Goal: Information Seeking & Learning: Learn about a topic

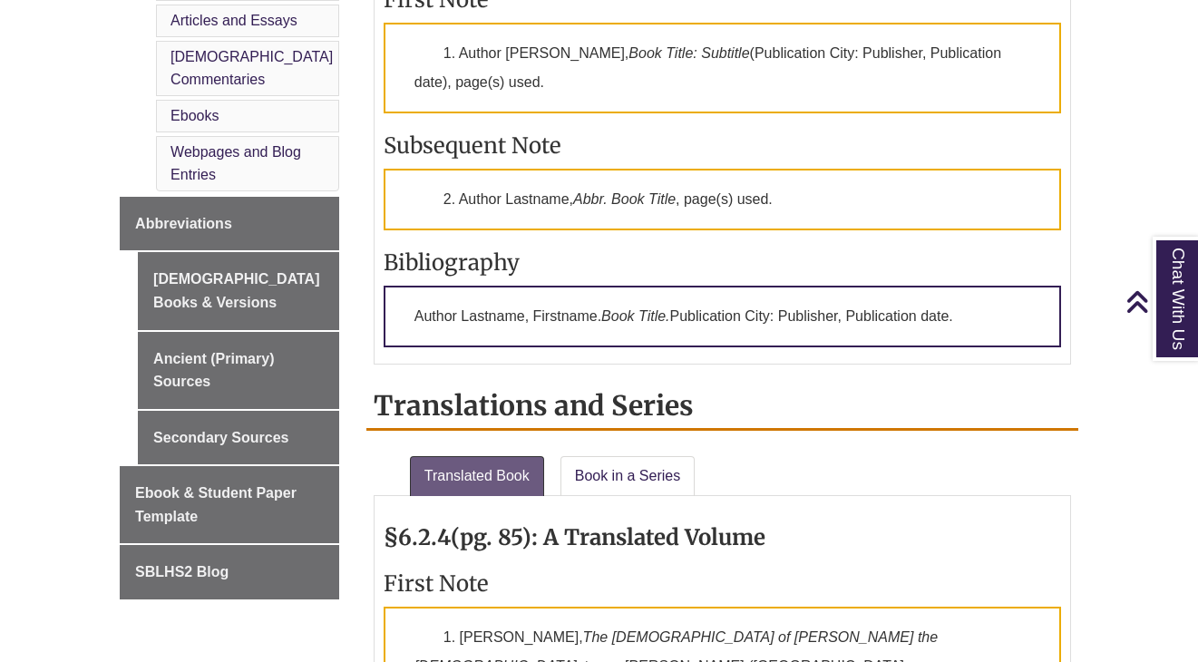
scroll to position [737, 0]
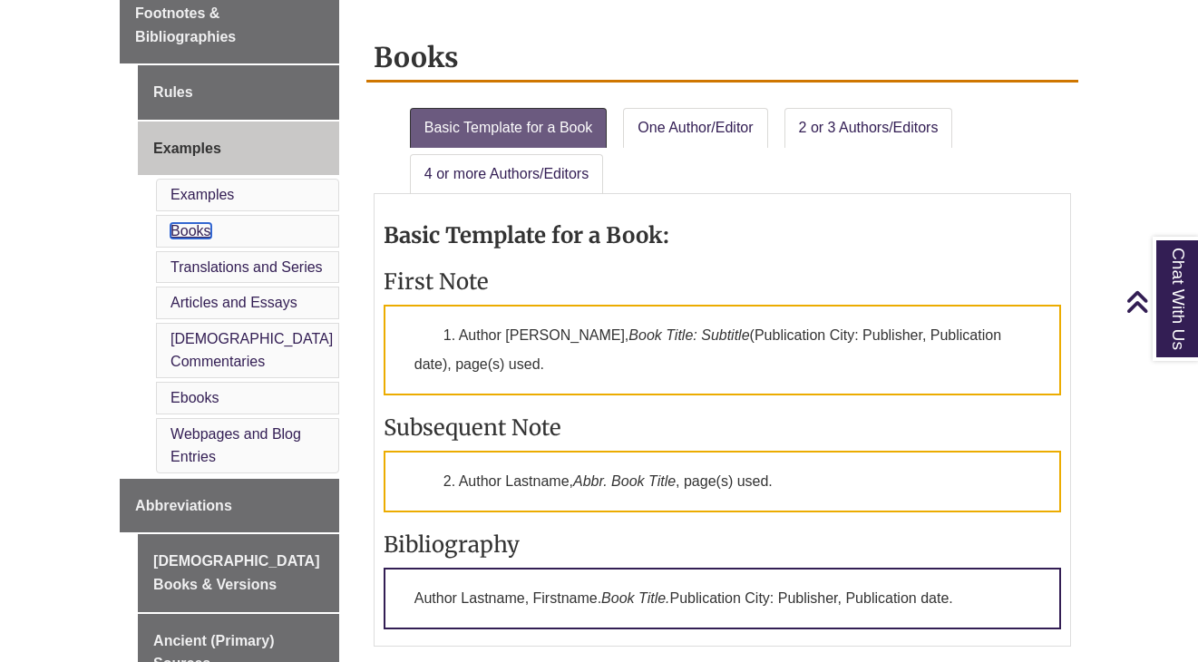
click at [191, 223] on link "Books" at bounding box center [190, 230] width 40 height 15
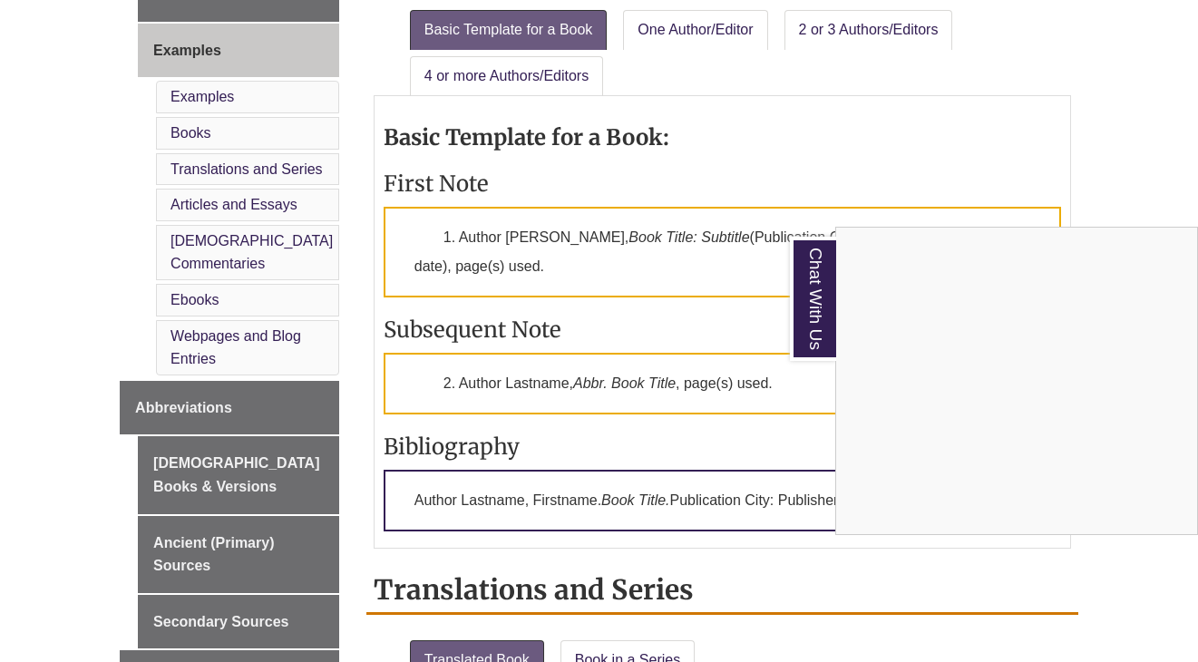
scroll to position [576, 0]
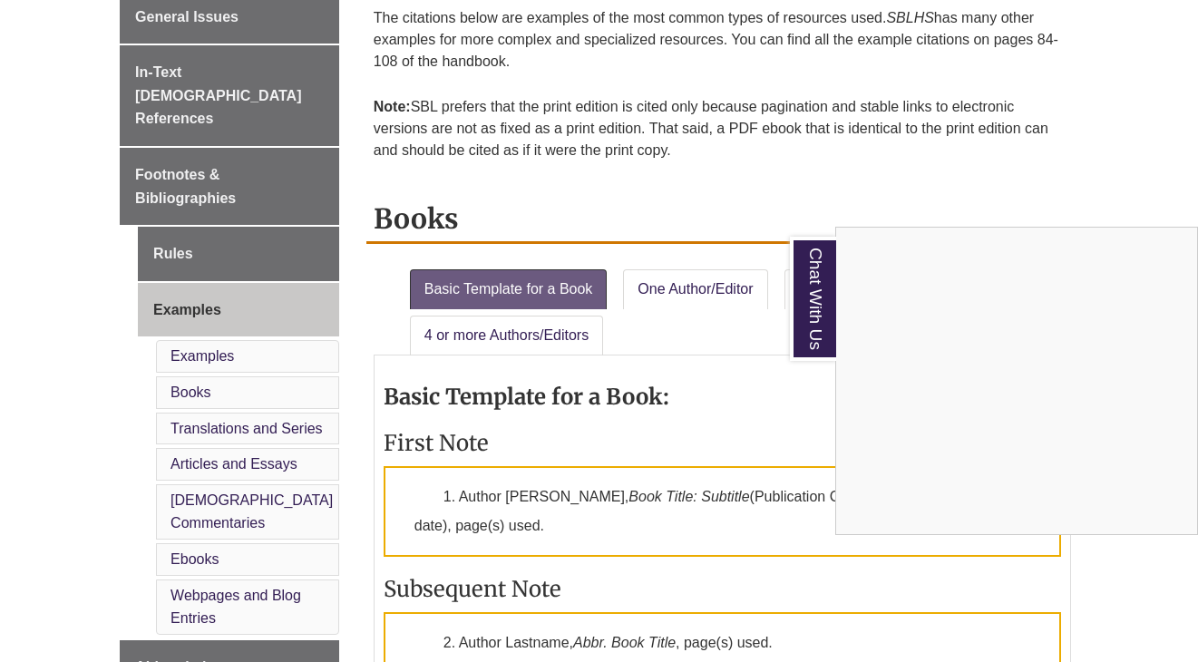
click at [192, 344] on div "Chat With Us" at bounding box center [599, 331] width 1198 height 662
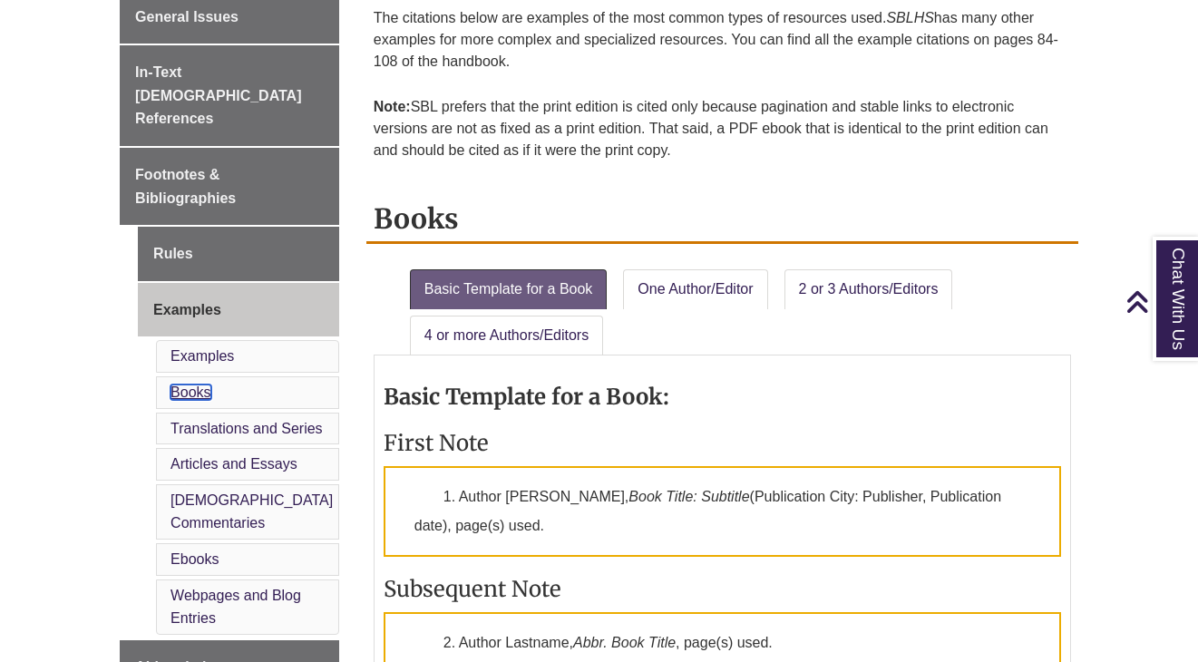
click at [194, 384] on link "Books" at bounding box center [190, 391] width 40 height 15
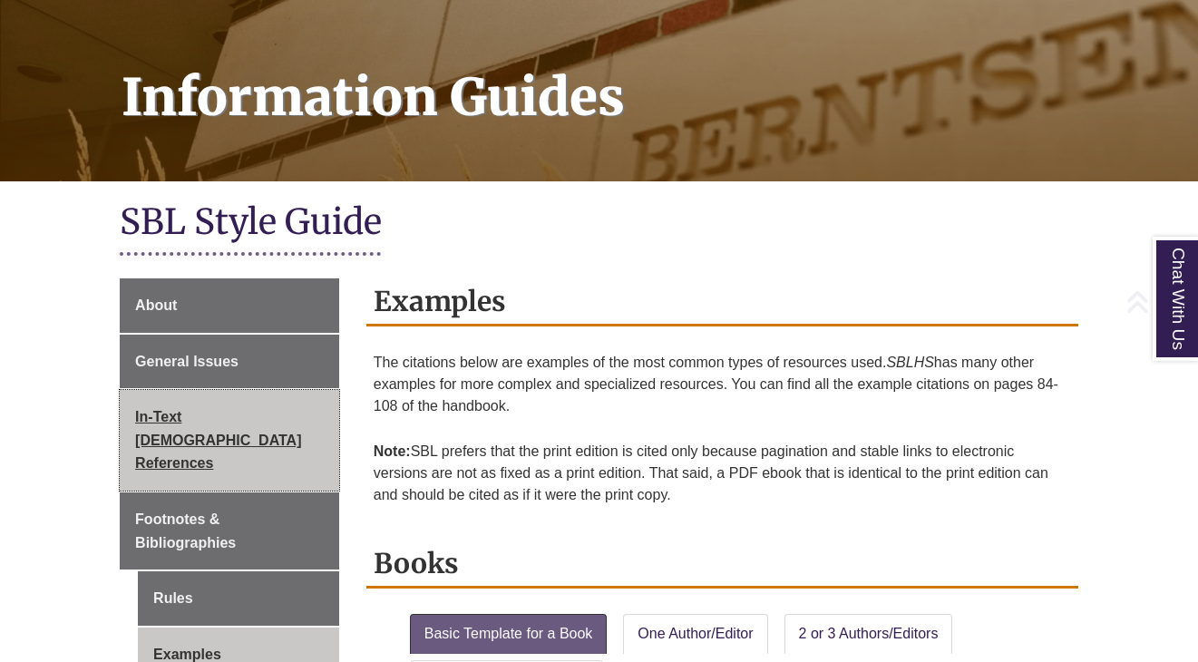
scroll to position [255, 0]
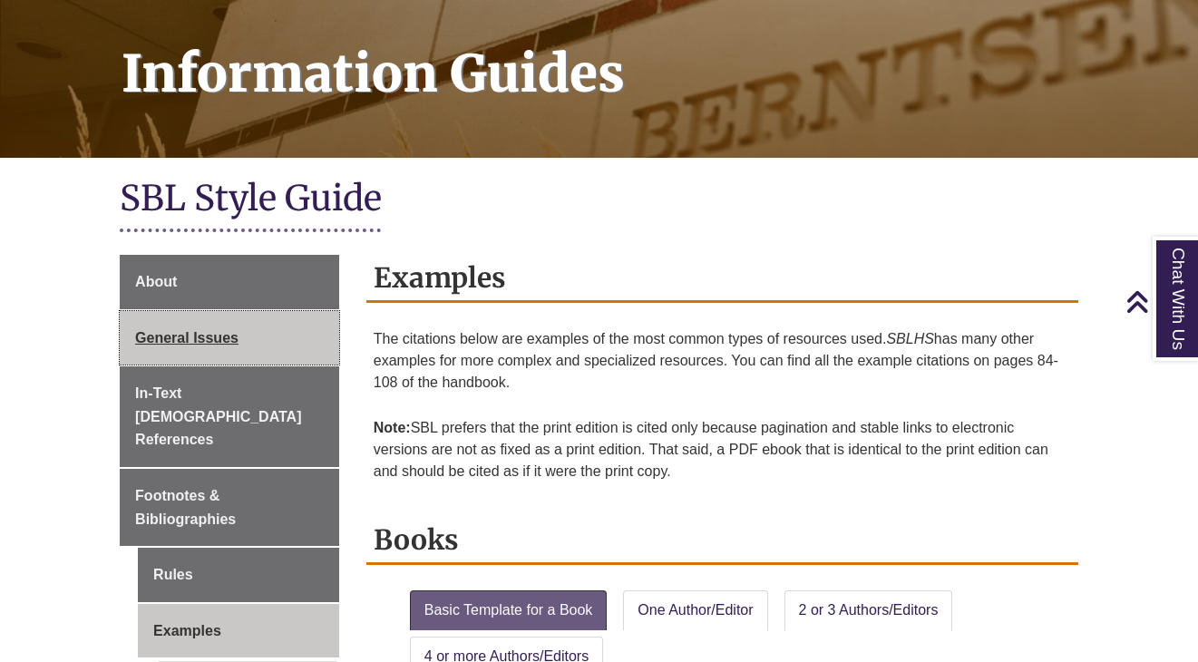
click at [192, 335] on span "General Issues" at bounding box center [186, 337] width 103 height 15
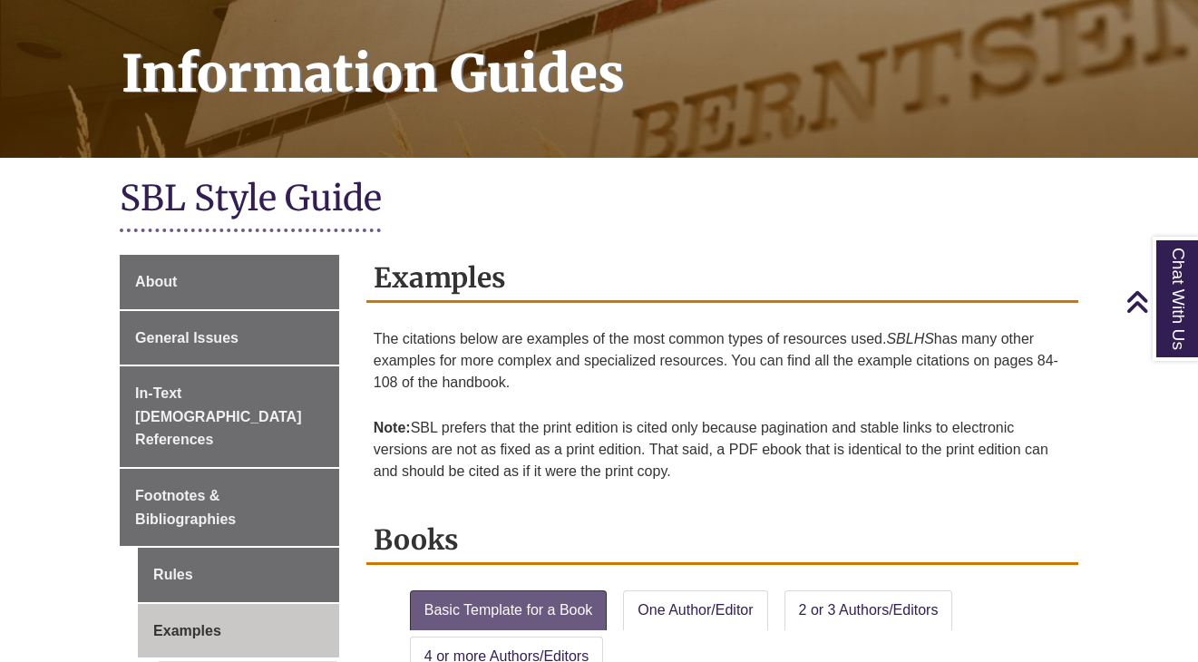
scroll to position [737, 0]
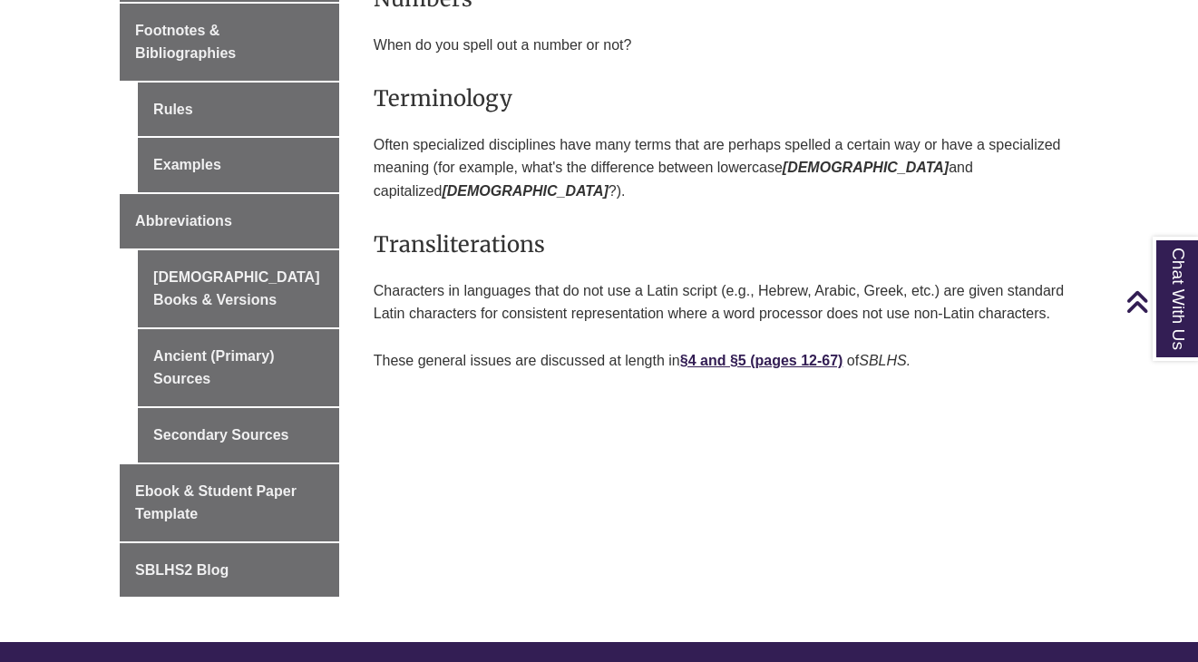
scroll to position [821, 0]
